Goal: Register for event/course

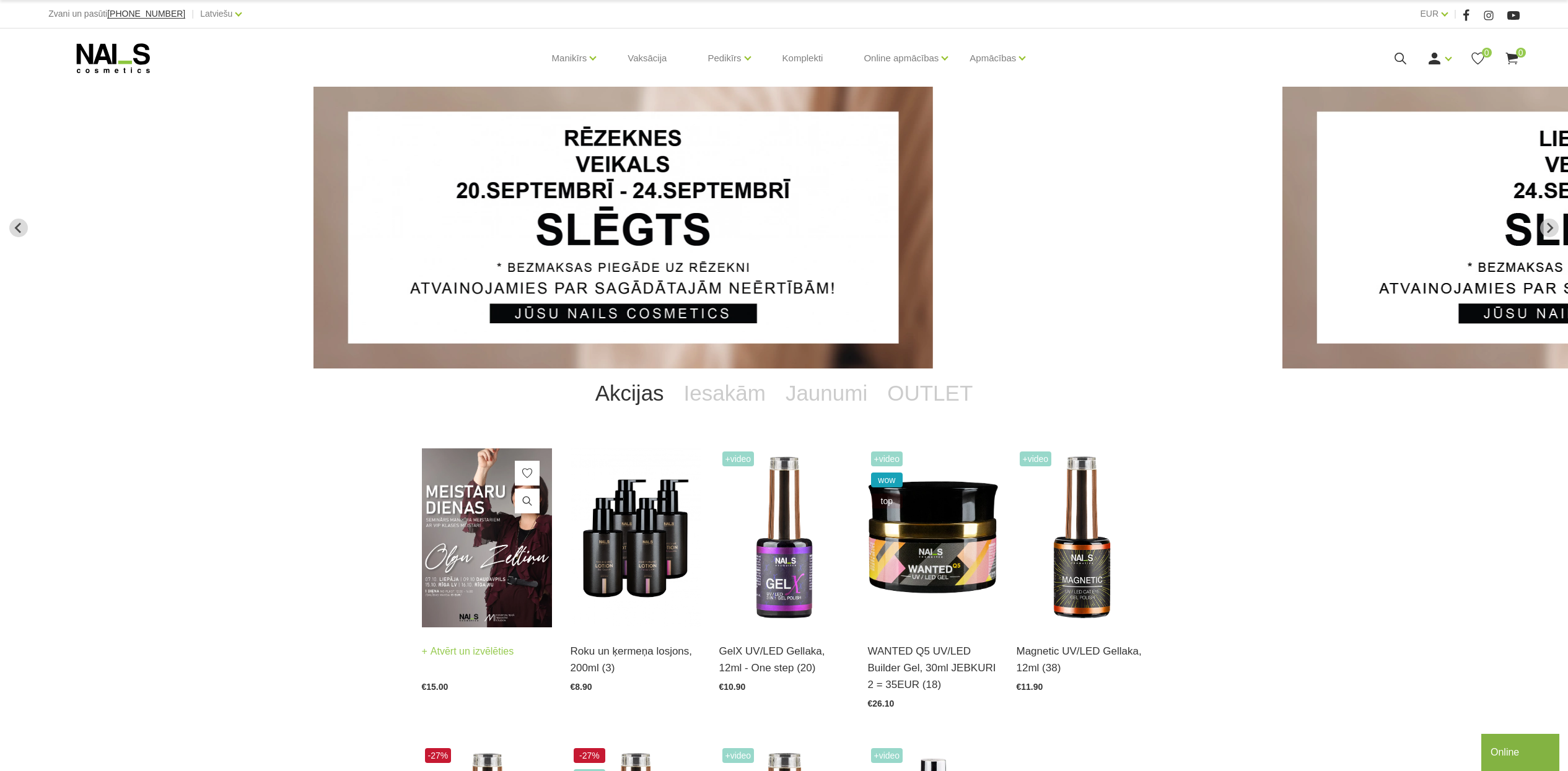
click at [450, 542] on img at bounding box center [487, 538] width 130 height 179
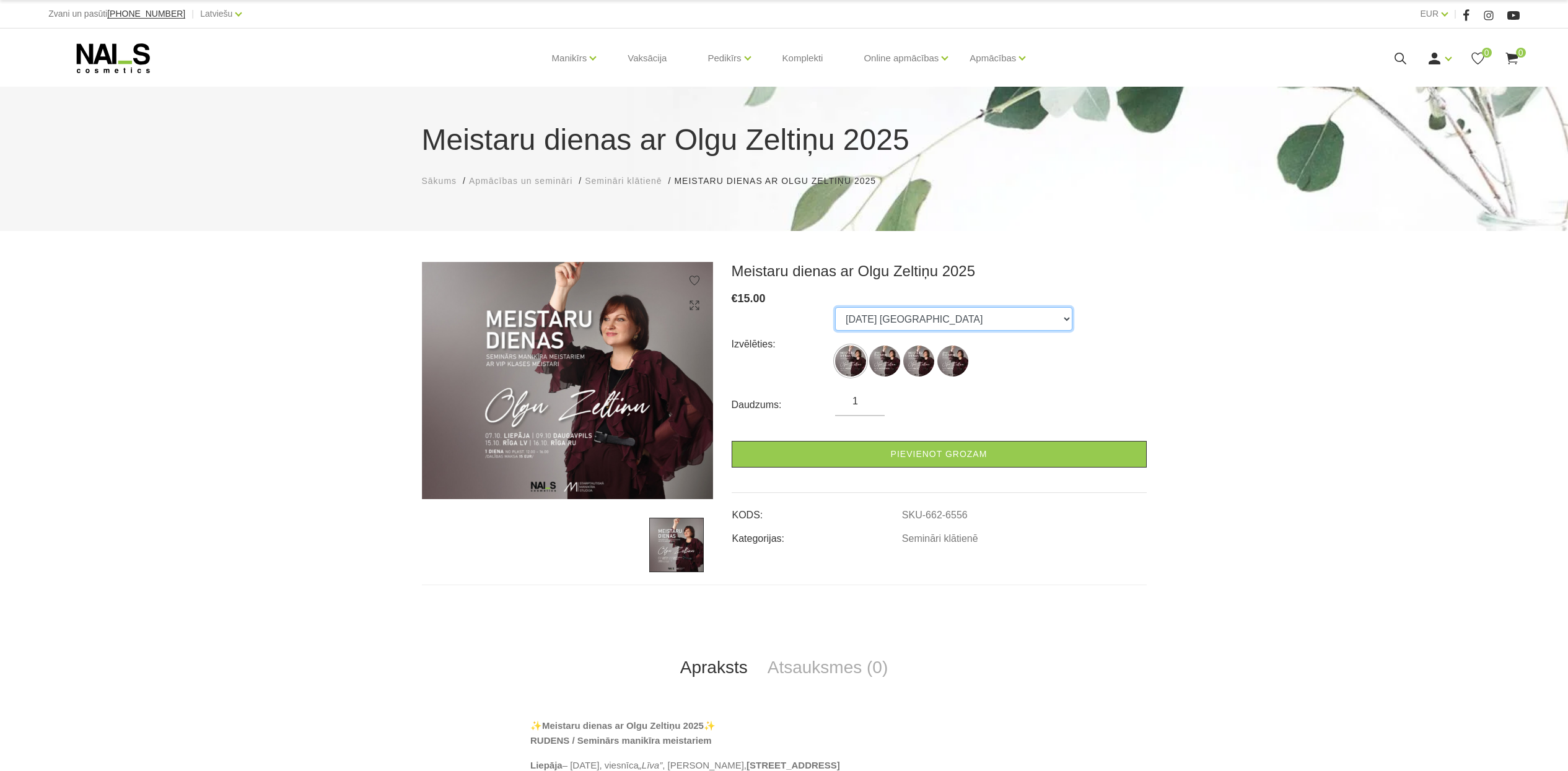
click at [896, 321] on select "[DATE] [GEOGRAPHIC_DATA] [DATE] Daugavpils [DATE] [GEOGRAPHIC_DATA], latviešu v…" at bounding box center [953, 318] width 237 height 23
click at [835, 307] on select "[DATE] [GEOGRAPHIC_DATA] [DATE] Daugavpils [DATE] [GEOGRAPHIC_DATA], latviešu v…" at bounding box center [953, 318] width 237 height 23
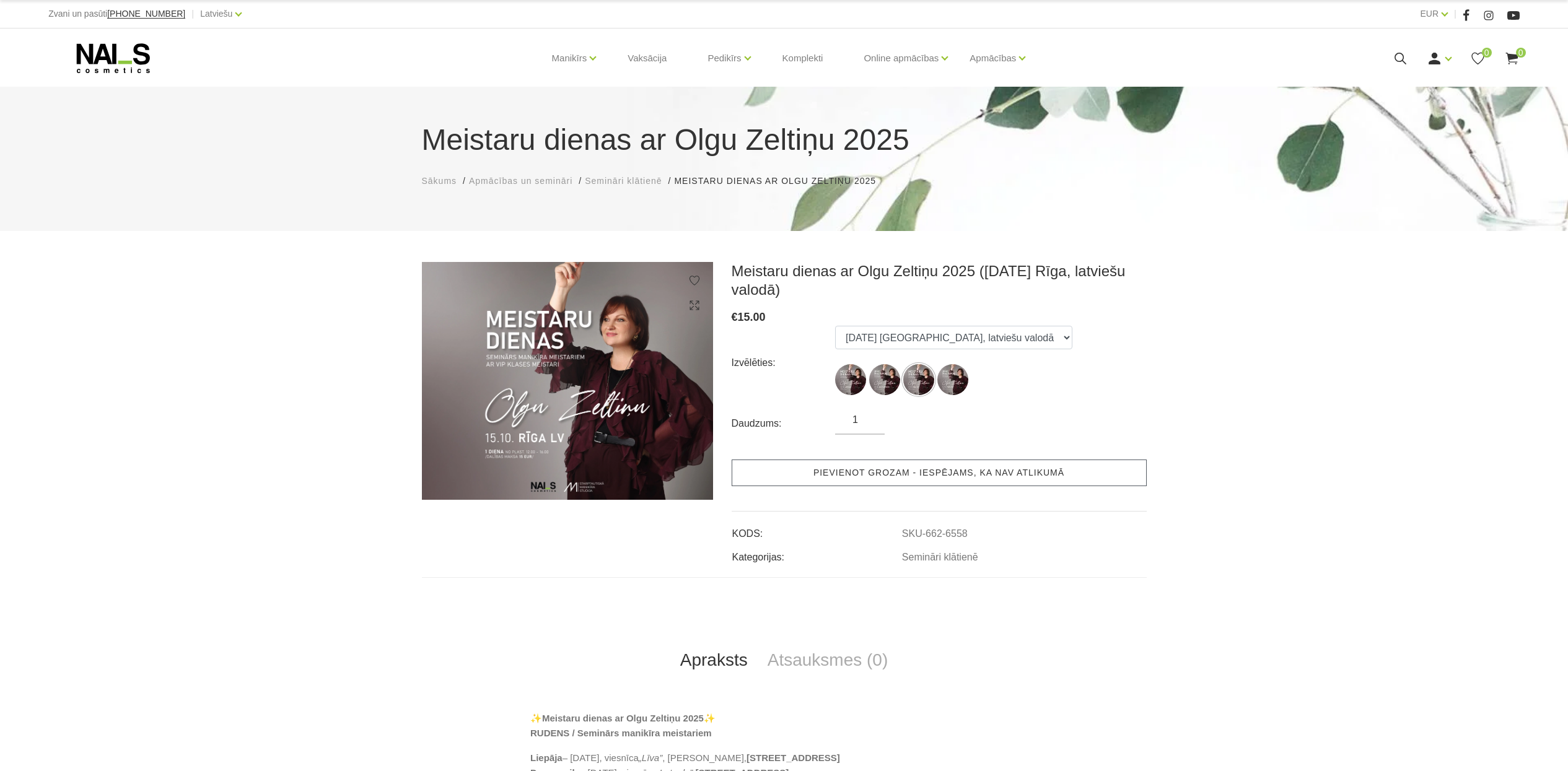
click at [900, 469] on link "Pievienot grozam - iespējams, ka nav atlikumā" at bounding box center [939, 473] width 415 height 27
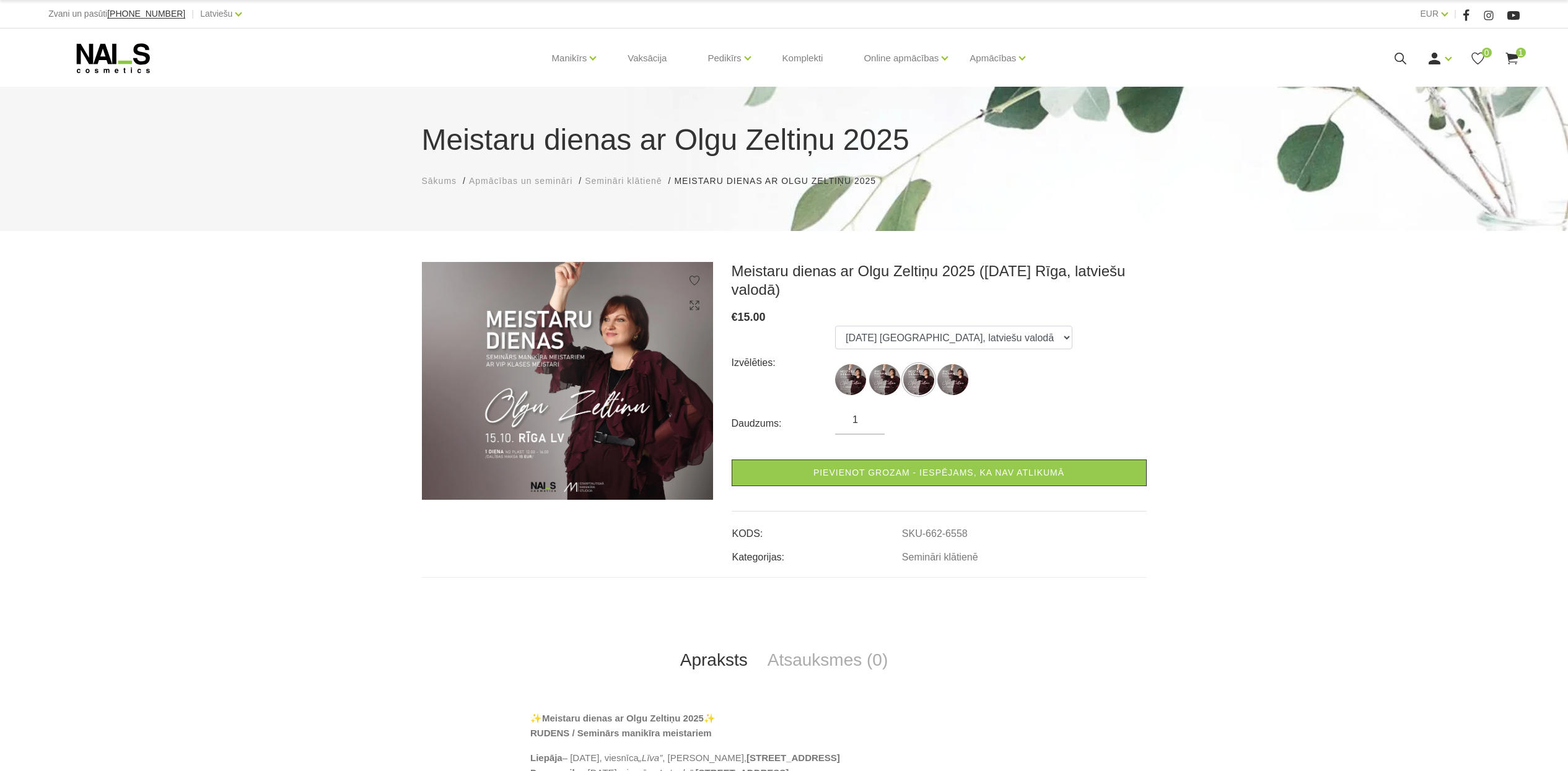
click at [992, 441] on form "Izvēlēties: [DATE] [GEOGRAPHIC_DATA] [DATE] Daugavpils [DATE] [GEOGRAPHIC_DATA]…" at bounding box center [939, 406] width 415 height 160
click at [886, 332] on select "07.10.25 Liepāja 09.10.25 Daugavpils 15.10.25 Rīga, latviešu valodā 16.10.25 Rī…" at bounding box center [953, 337] width 237 height 23
click at [835, 326] on select "07.10.25 Liepāja 09.10.25 Daugavpils 15.10.25 Rīga, latviešu valodā 16.10.25 Rī…" at bounding box center [953, 337] width 237 height 23
click at [895, 334] on select "07.10.25 Liepāja 09.10.25 Daugavpils 15.10.25 Rīga, latviešu valodā 16.10.25 Rī…" at bounding box center [953, 337] width 237 height 23
select select "6558"
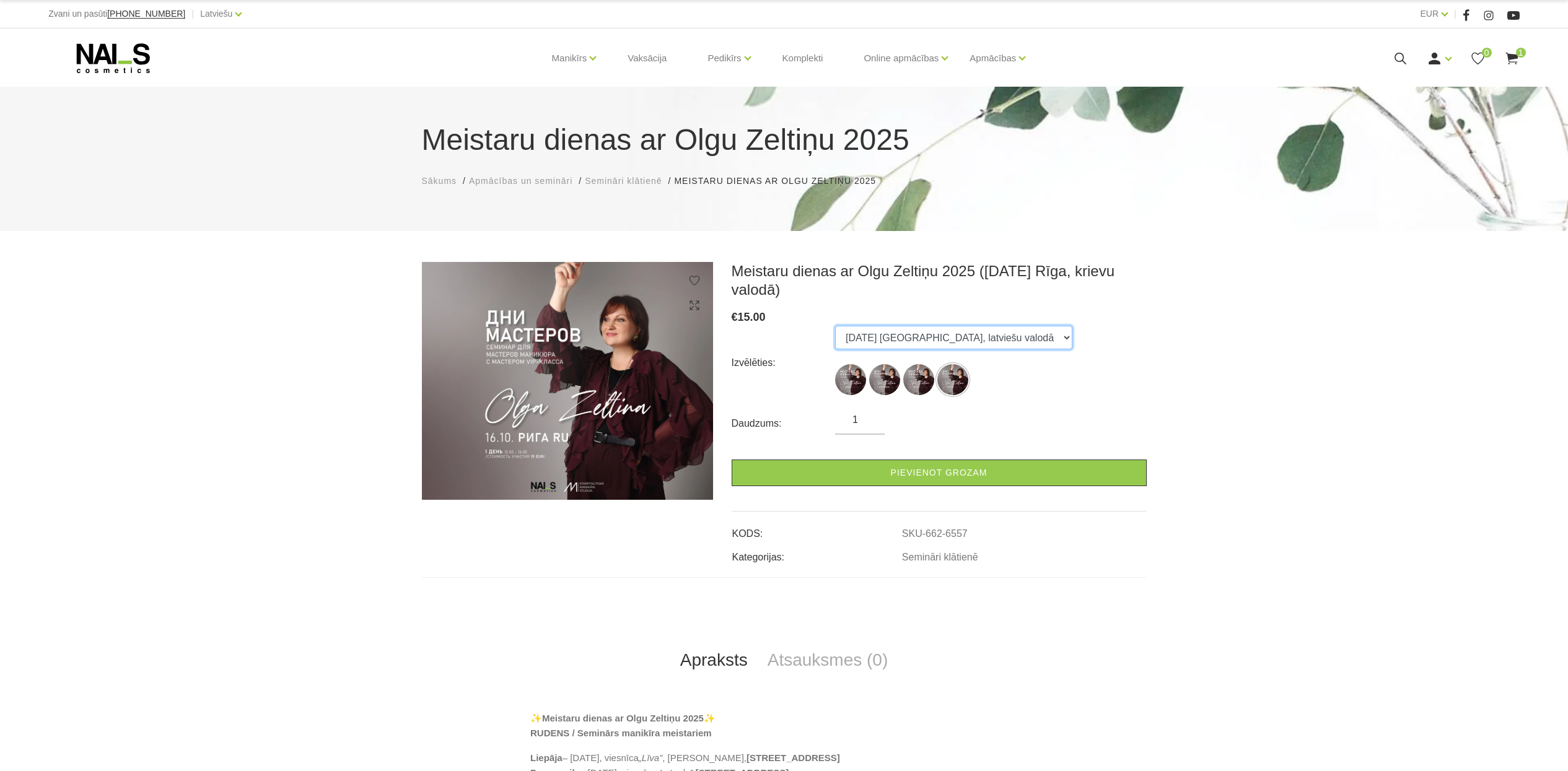
click at [835, 326] on select "07.10.25 Liepāja 09.10.25 Daugavpils 15.10.25 Rīga, latviešu valodā 16.10.25 Rī…" at bounding box center [953, 337] width 237 height 23
click at [906, 343] on select "07.10.25 Liepāja 09.10.25 Daugavpils 15.10.25 Rīga, latviešu valodā 16.10.25 Rī…" at bounding box center [953, 337] width 237 height 23
